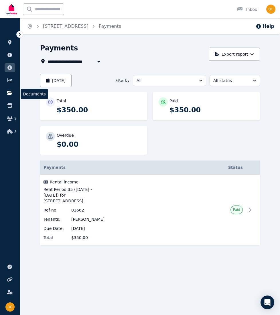
click at [9, 95] on icon at bounding box center [9, 93] width 5 height 4
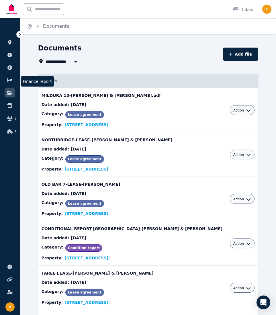
click at [8, 79] on icon at bounding box center [10, 80] width 6 height 5
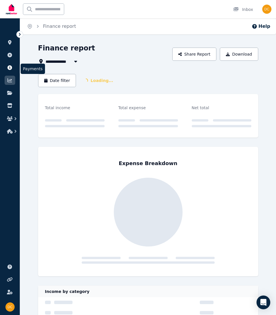
click at [7, 67] on icon at bounding box center [10, 67] width 6 height 5
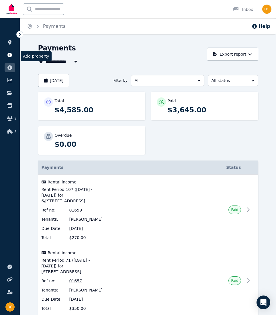
click at [12, 53] on icon at bounding box center [10, 55] width 6 height 5
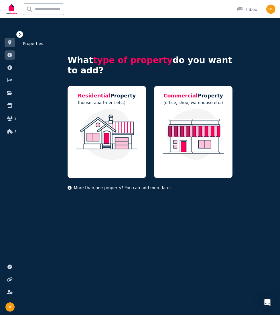
click at [9, 42] on icon at bounding box center [9, 42] width 3 height 5
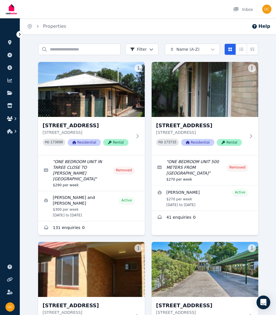
click at [8, 116] on button "button" at bounding box center [10, 119] width 11 height 10
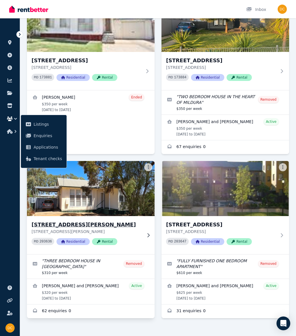
scroll to position [418, 0]
